Goal: Information Seeking & Learning: Find specific fact

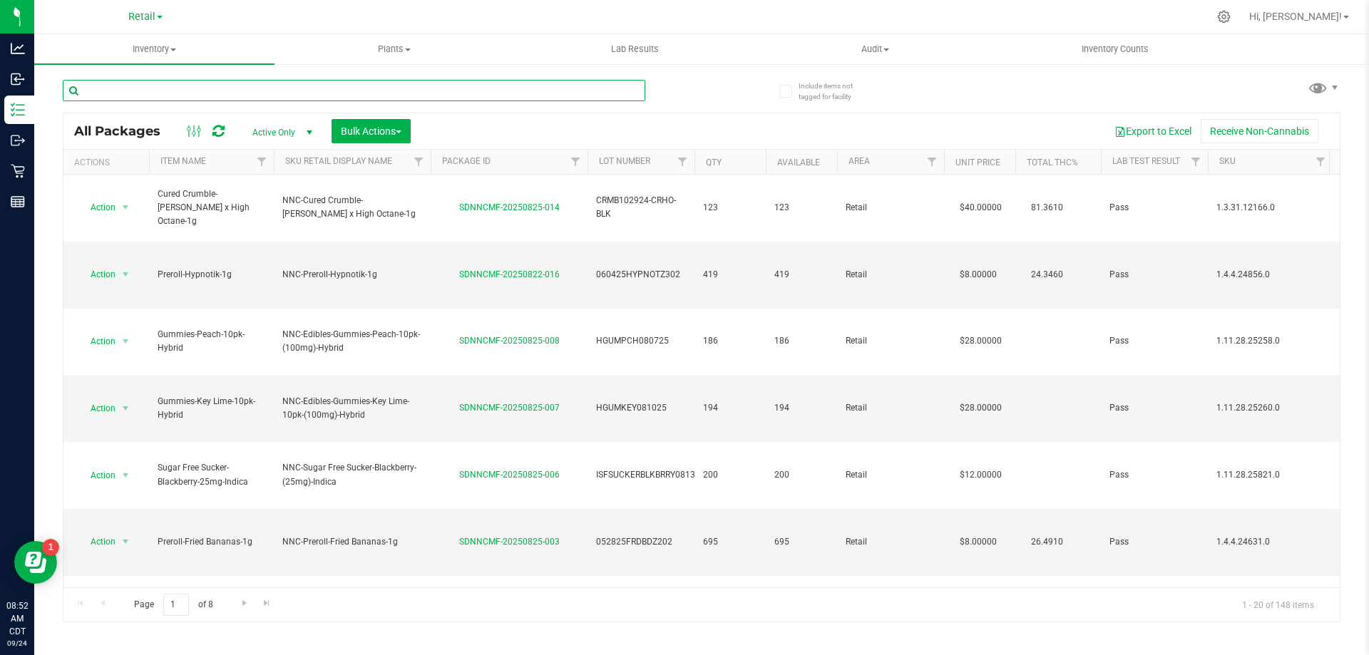
click at [245, 98] on input "text" at bounding box center [354, 90] width 583 height 21
click at [137, 12] on span "Retail" at bounding box center [141, 17] width 27 height 13
click at [128, 56] on link "Cultivation" at bounding box center [145, 50] width 208 height 19
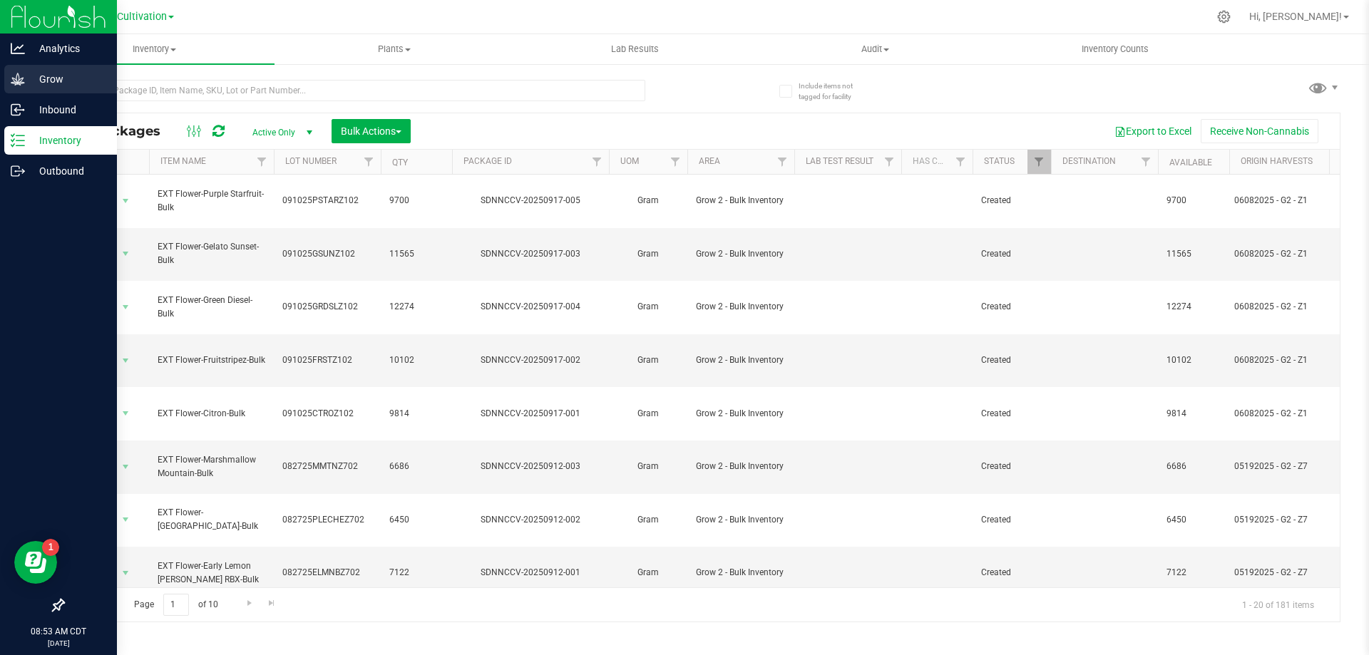
click at [19, 84] on icon at bounding box center [18, 79] width 14 height 12
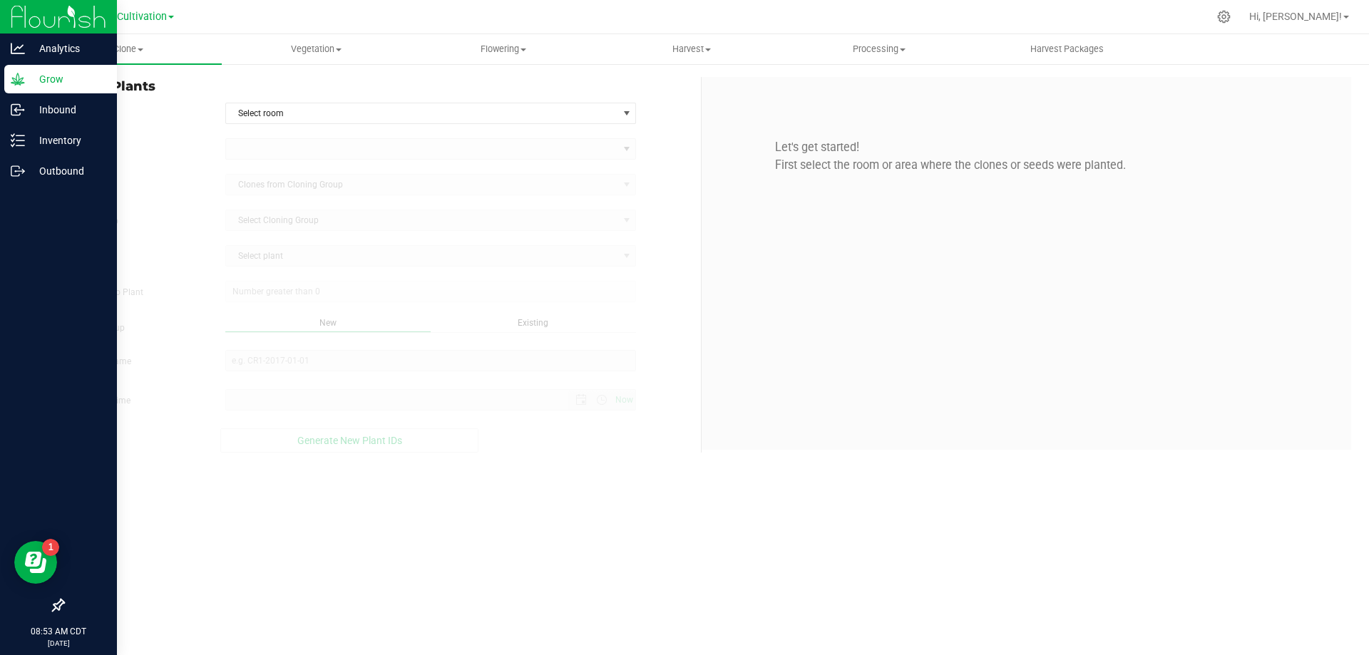
type input "[DATE] 8:53 AM"
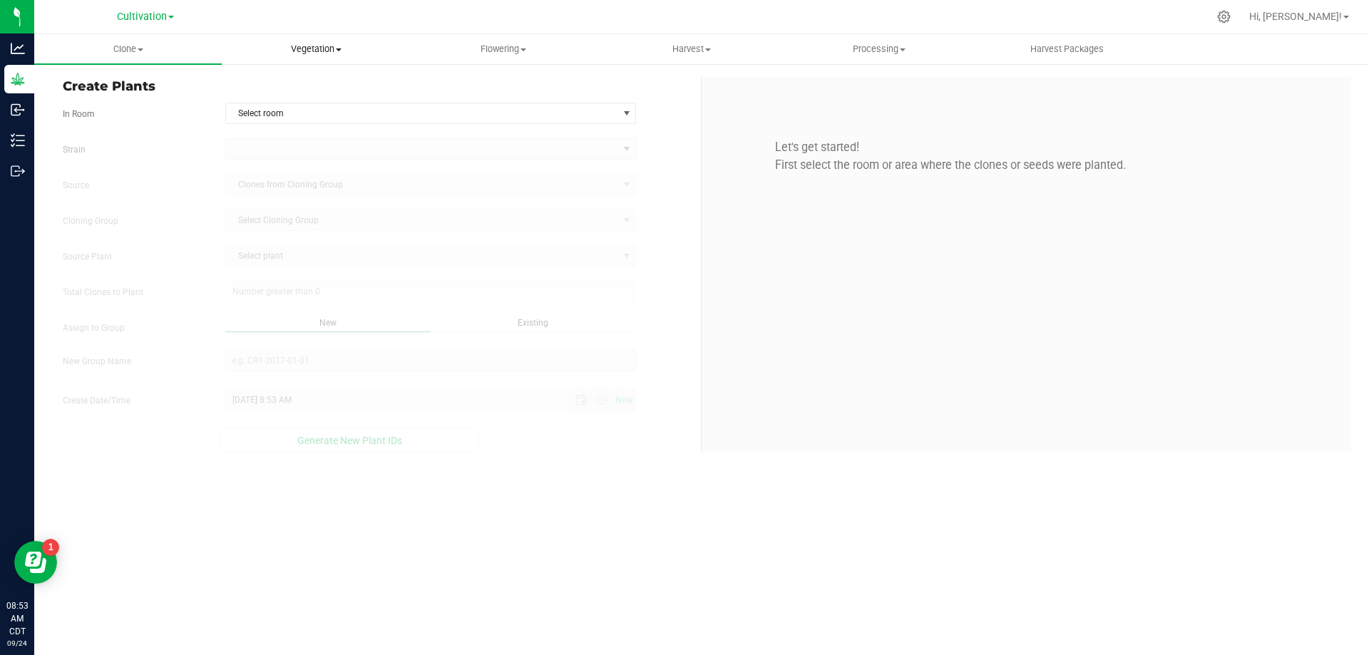
click at [382, 46] on span "Vegetation" at bounding box center [315, 49] width 186 height 13
click at [327, 108] on li "Veg plants" at bounding box center [316, 103] width 188 height 17
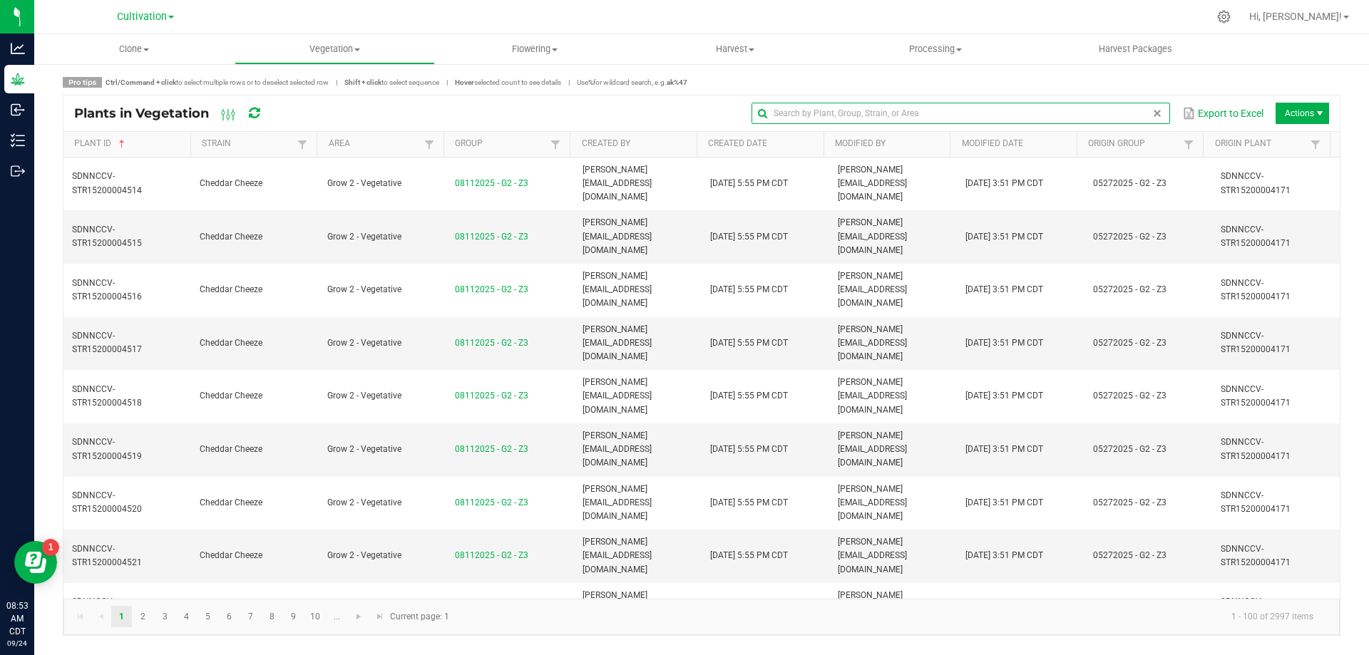
click at [1143, 113] on input "text" at bounding box center [961, 113] width 418 height 21
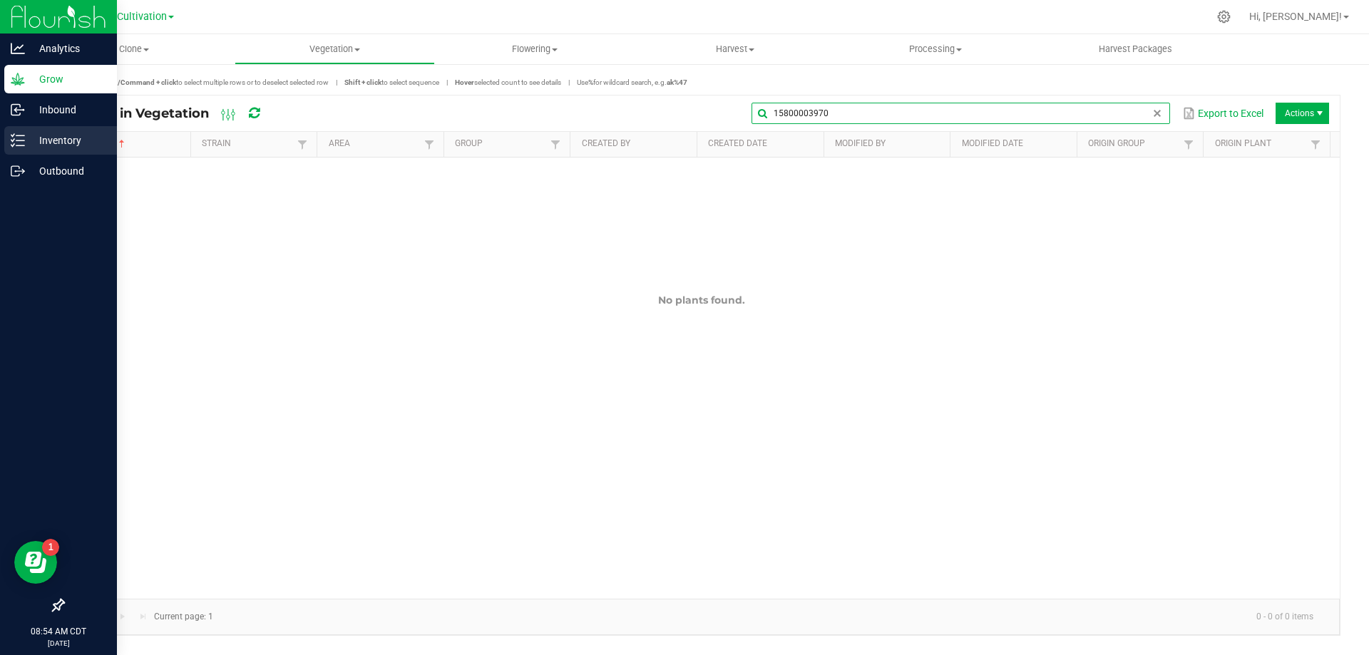
type input "15800003970"
click at [46, 143] on p "Inventory" at bounding box center [68, 140] width 86 height 17
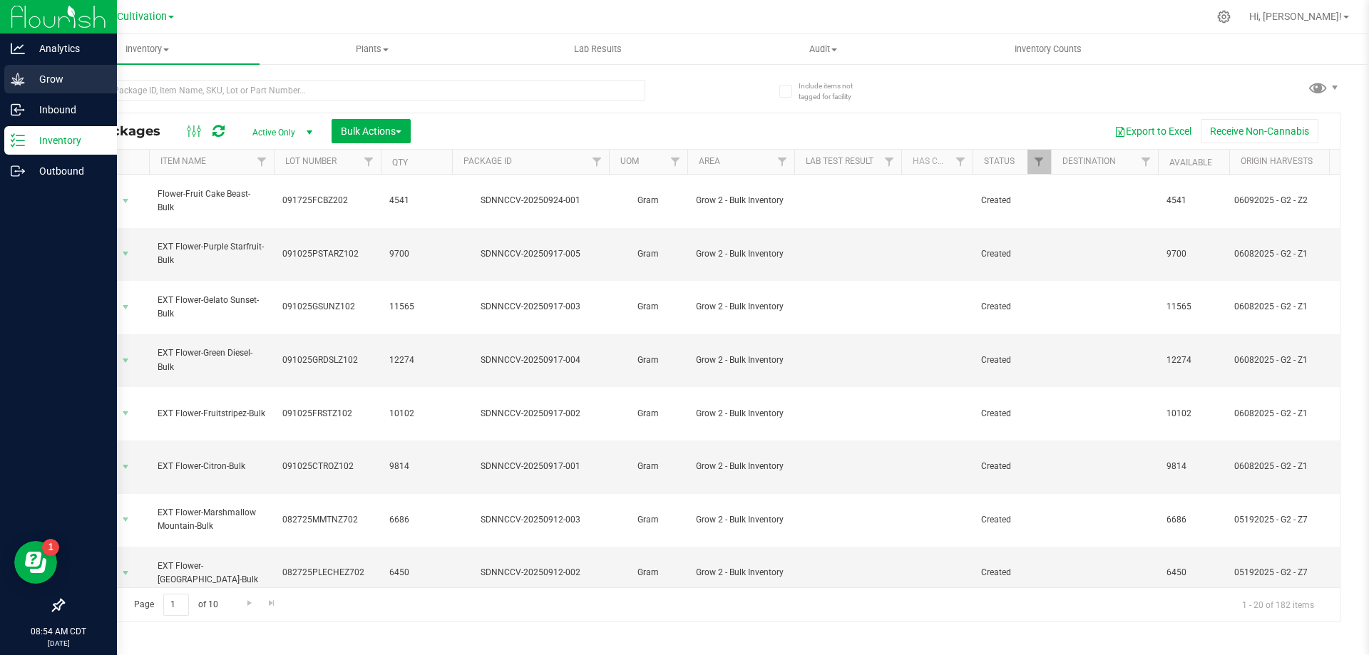
click at [75, 90] on div "Grow" at bounding box center [60, 79] width 113 height 29
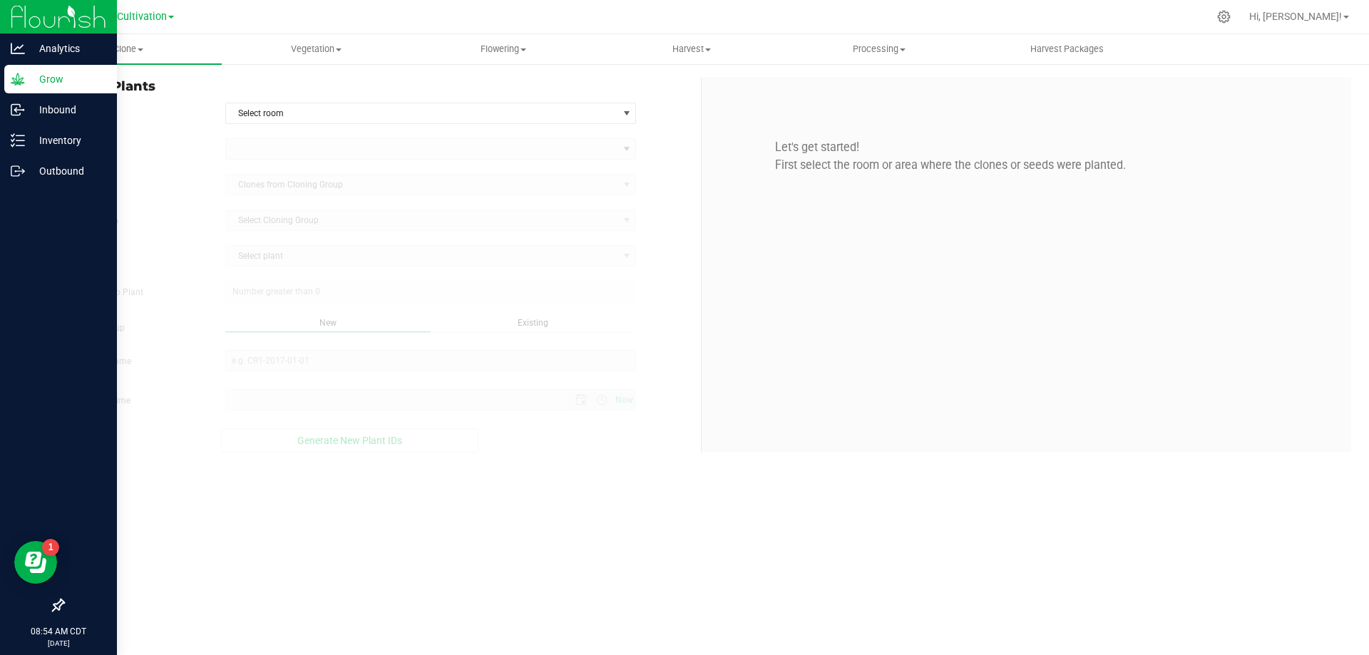
type input "[DATE] 8:54 AM"
click at [64, 134] on p "Inventory" at bounding box center [68, 140] width 86 height 17
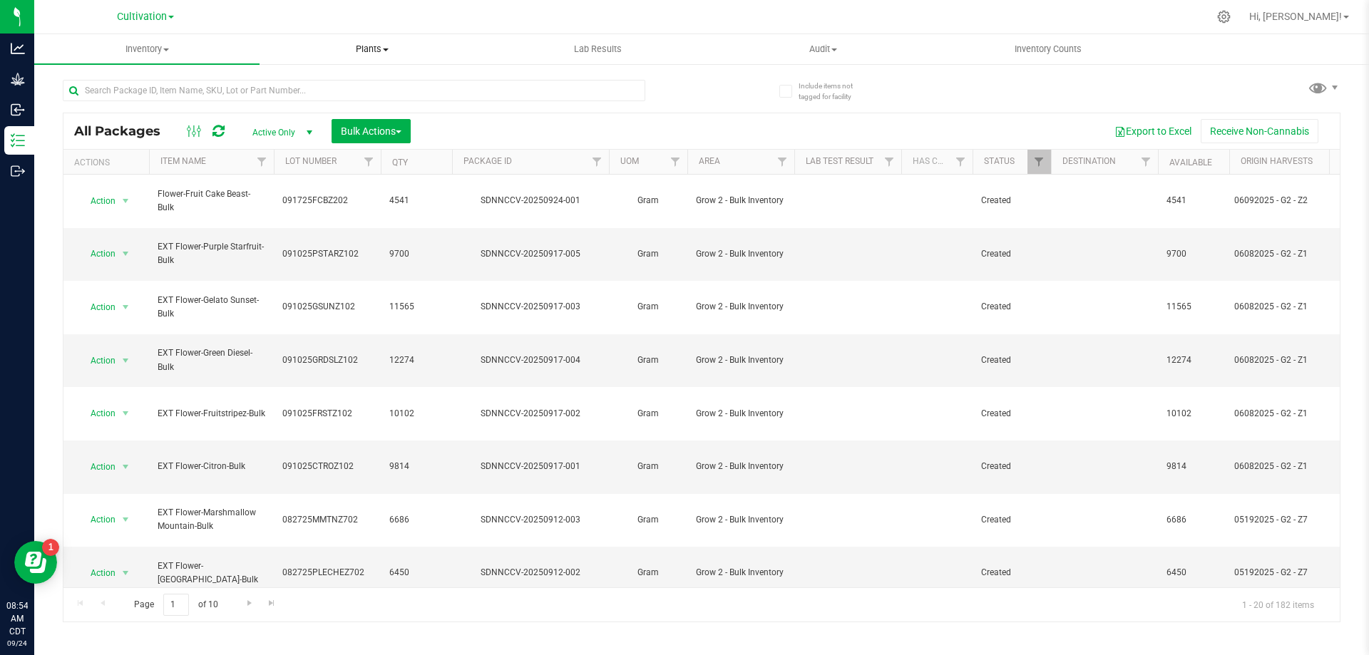
click at [357, 47] on span "Plants" at bounding box center [372, 49] width 224 height 13
click at [300, 83] on span "All plants" at bounding box center [301, 86] width 82 height 12
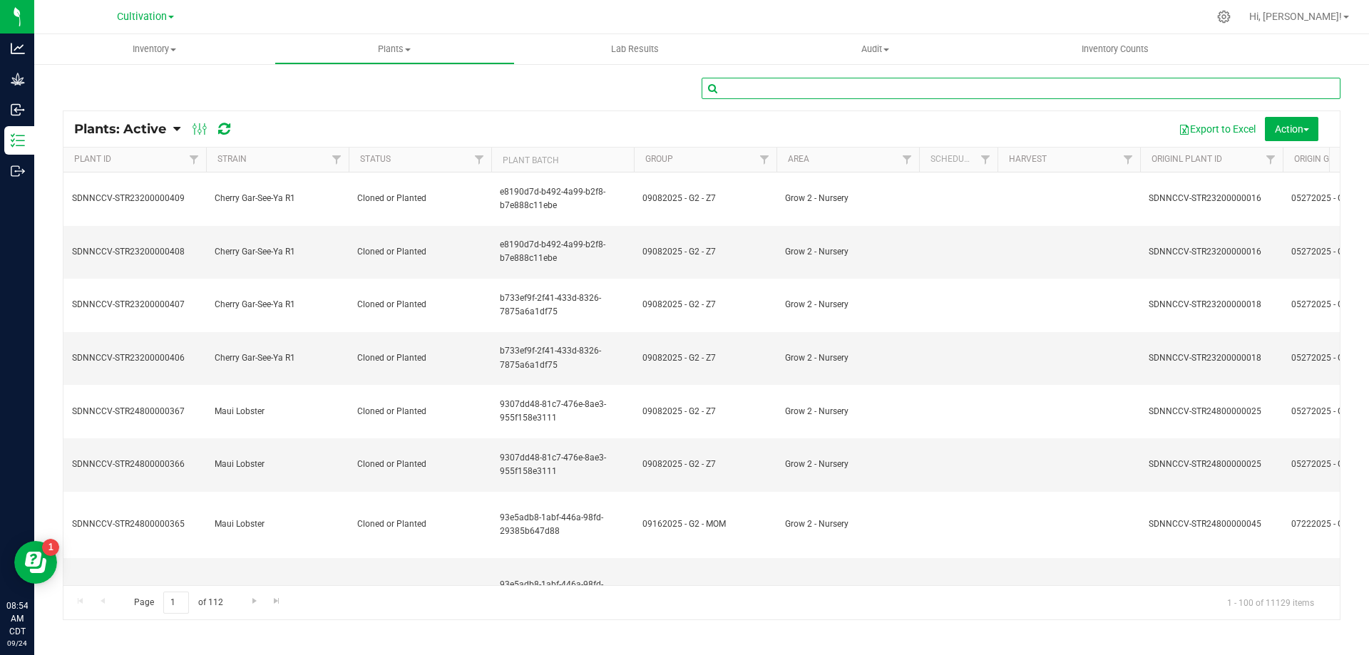
click at [792, 96] on input "text" at bounding box center [1021, 88] width 639 height 21
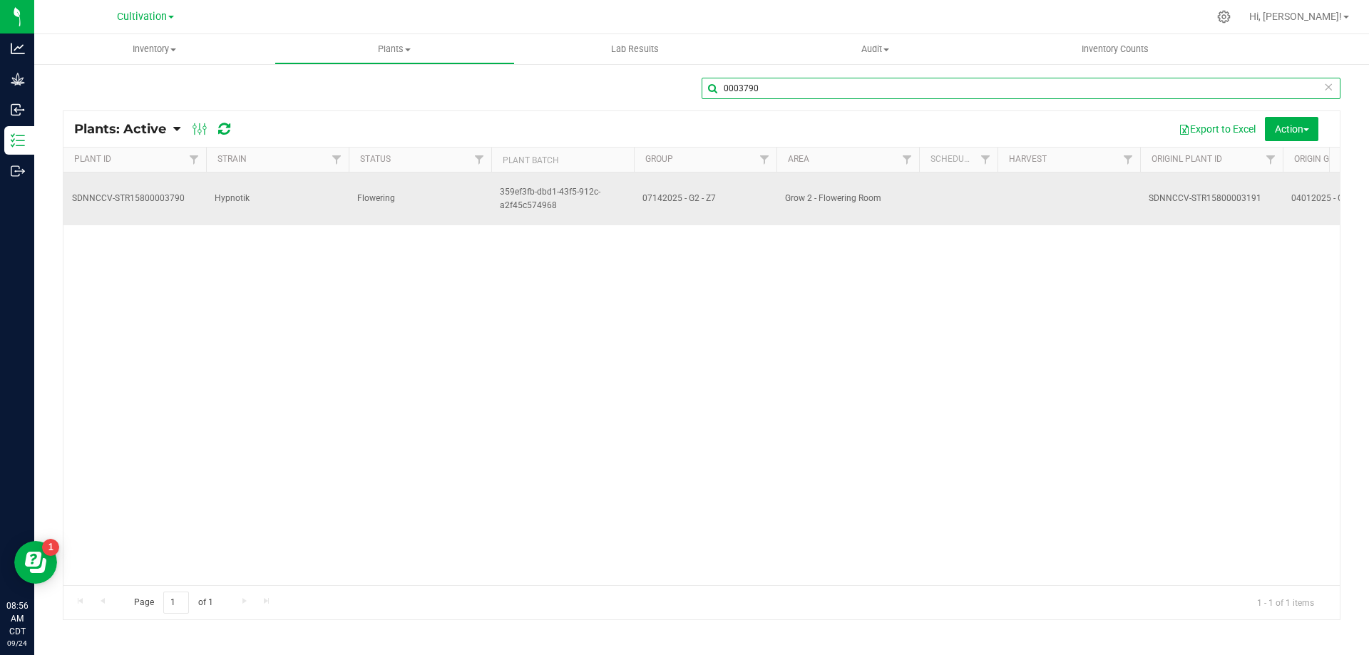
type input "0003790"
click at [1150, 201] on td "SDNNCCV-STR15800003191" at bounding box center [1211, 199] width 143 height 53
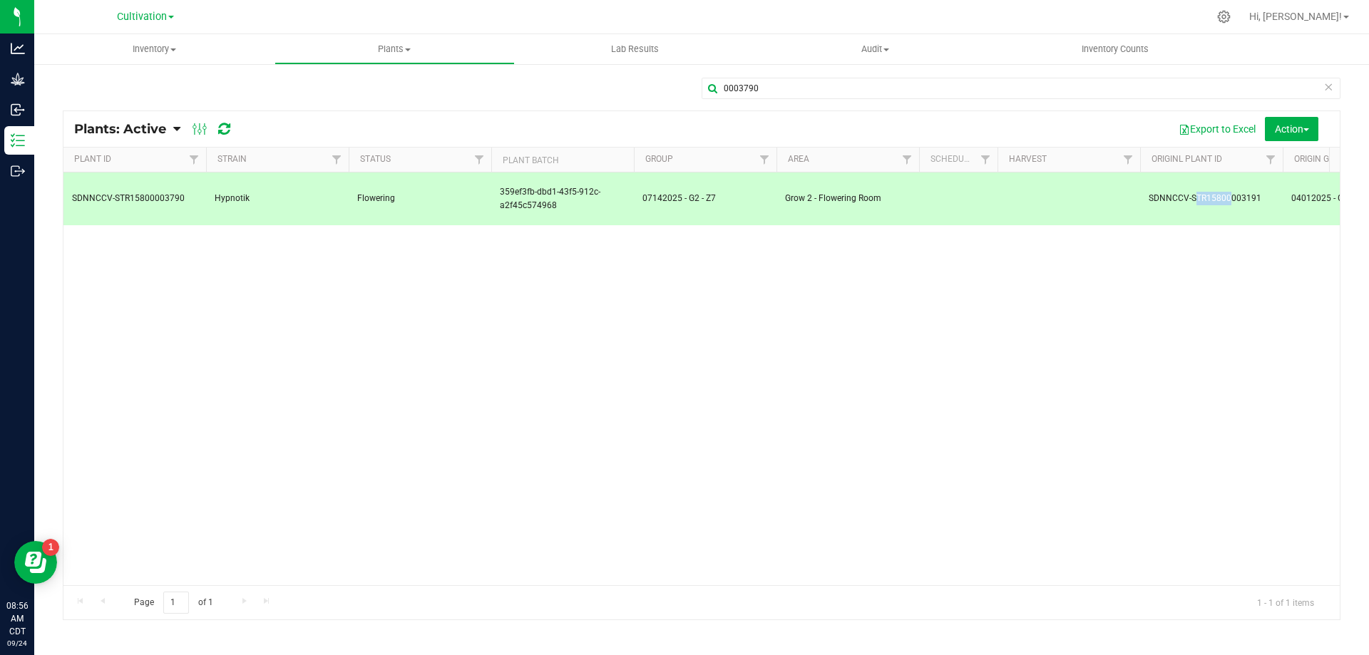
click at [1150, 201] on td "SDNNCCV-STR15800003191" at bounding box center [1211, 199] width 143 height 53
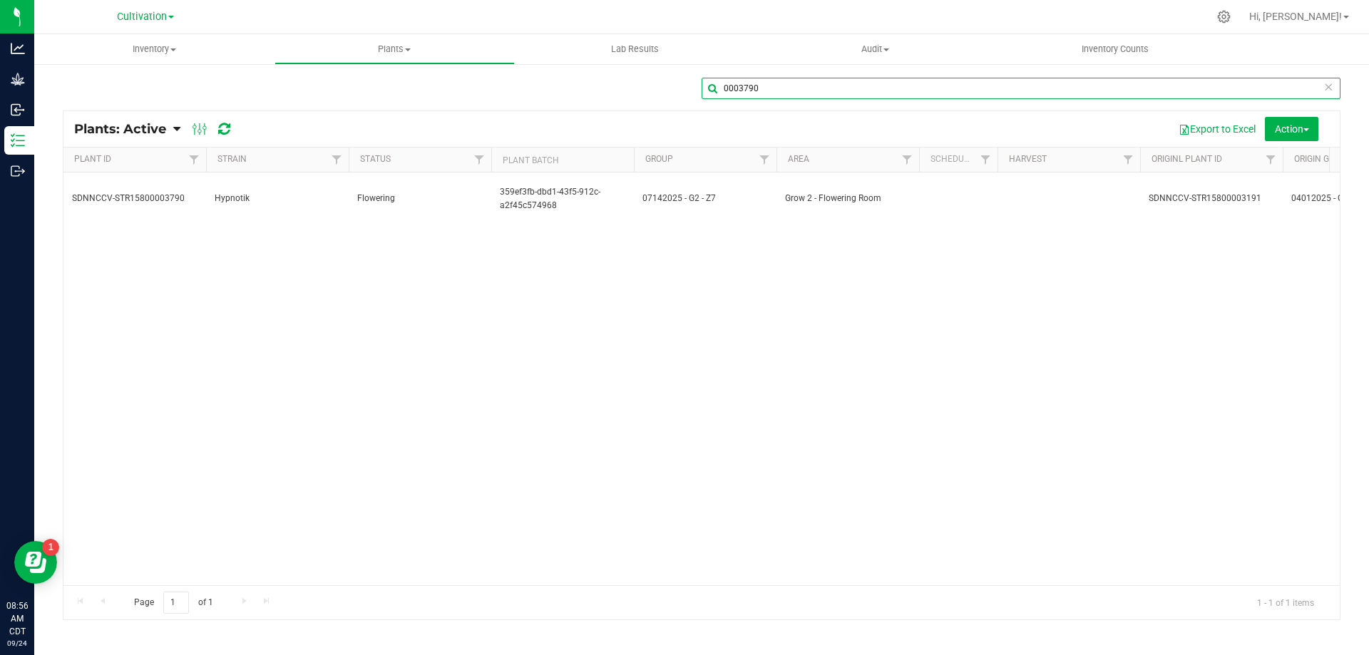
click at [1339, 79] on input "0003790" at bounding box center [1021, 88] width 639 height 21
click at [1333, 91] on icon at bounding box center [1329, 86] width 10 height 17
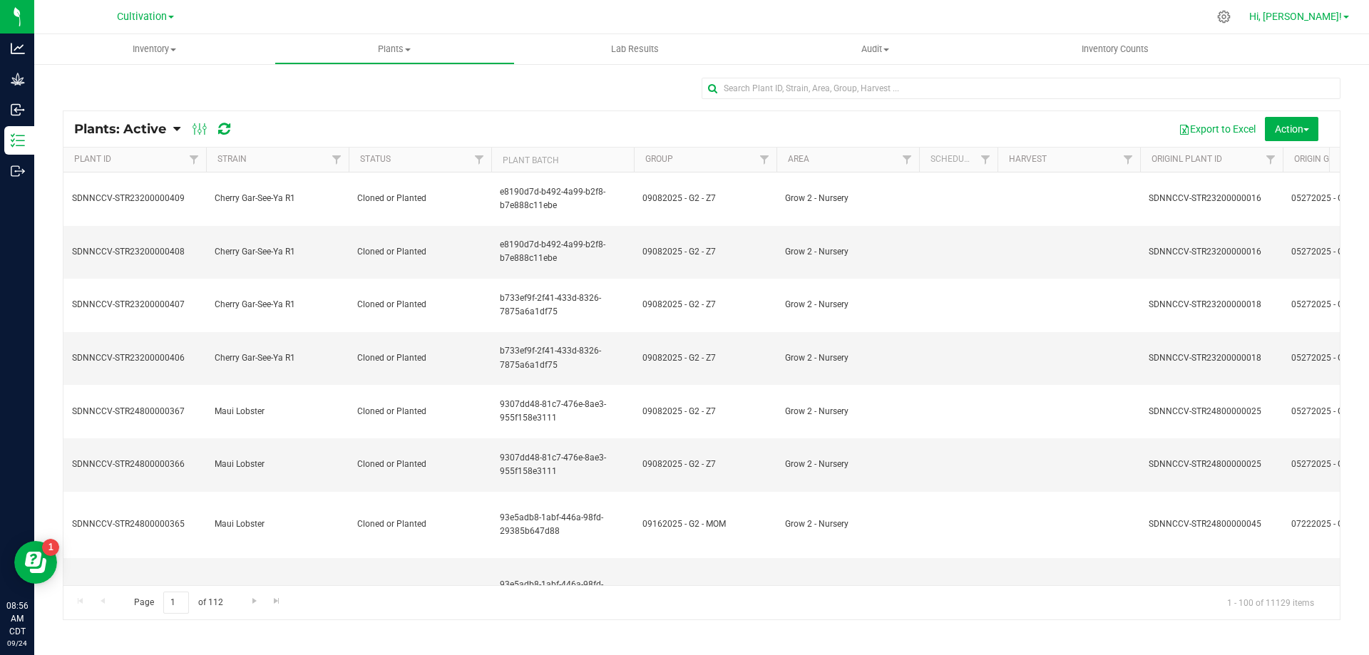
click at [1296, 16] on span "Hi, [PERSON_NAME]!" at bounding box center [1295, 16] width 93 height 11
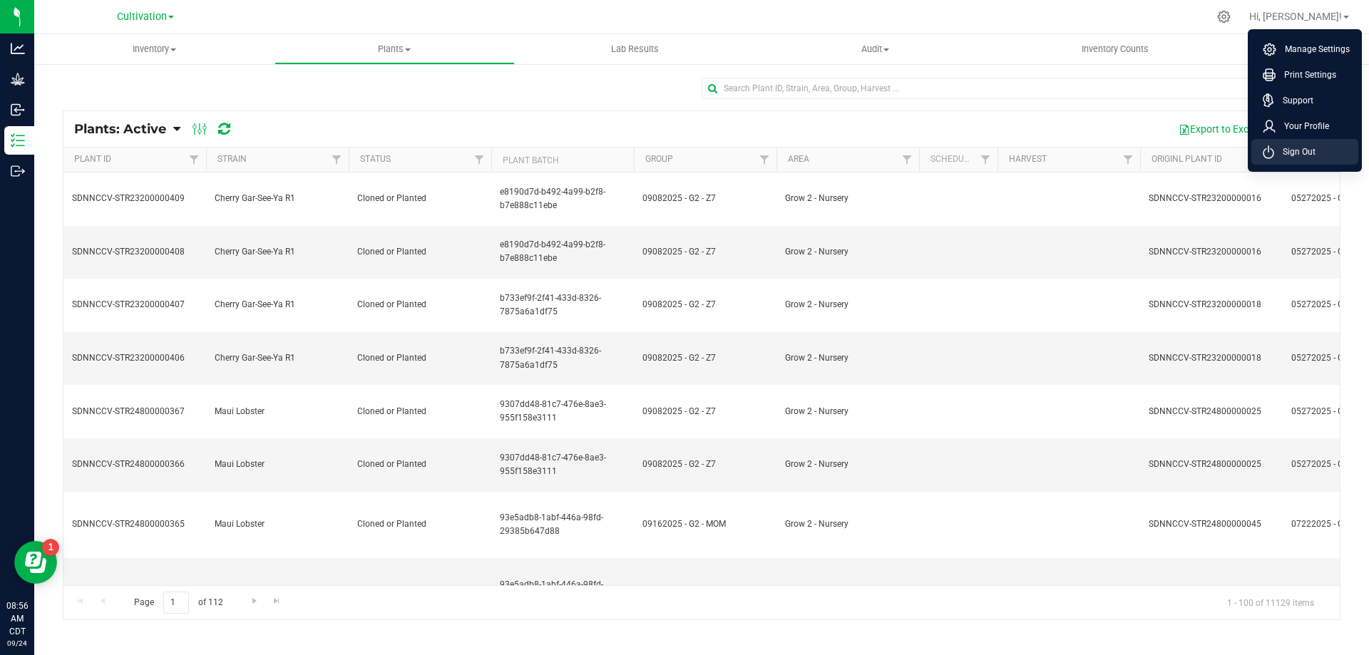
click at [1275, 144] on li "Sign Out" at bounding box center [1305, 152] width 107 height 26
